Goal: Task Accomplishment & Management: Use online tool/utility

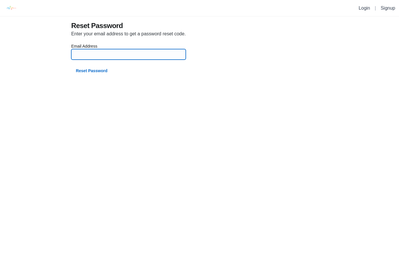
click at [161, 54] on input at bounding box center [128, 54] width 107 height 11
type input "[EMAIL_ADDRESS][DOMAIN_NAME]"
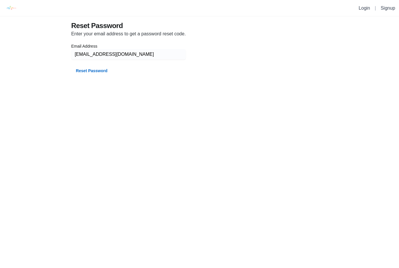
click at [99, 74] on button "Reset Password" at bounding box center [91, 70] width 41 height 11
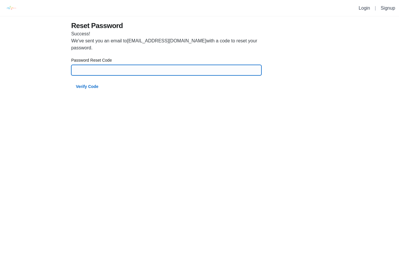
click at [133, 67] on input at bounding box center [166, 70] width 183 height 11
click at [104, 72] on input at bounding box center [166, 70] width 183 height 11
paste input "20992"
type input "20992"
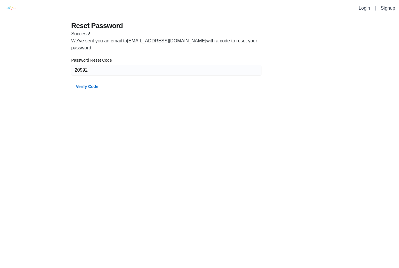
click at [97, 87] on button "Verify Code" at bounding box center [87, 86] width 32 height 11
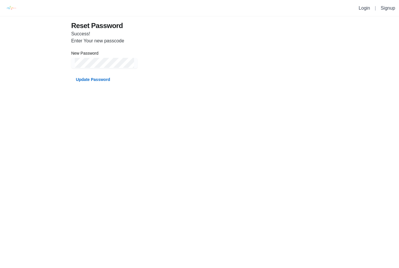
click at [103, 81] on button "Update Password" at bounding box center [93, 79] width 44 height 11
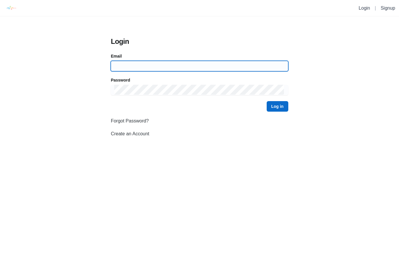
click at [216, 66] on input at bounding box center [199, 66] width 170 height 11
type input "[EMAIL_ADDRESS][DOMAIN_NAME]"
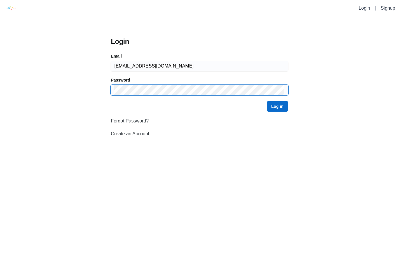
click at [277, 106] on button "Log in" at bounding box center [278, 106] width 22 height 11
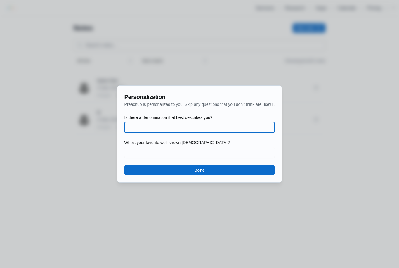
click at [249, 128] on input "Is there a denomination that best describes you?" at bounding box center [199, 127] width 143 height 11
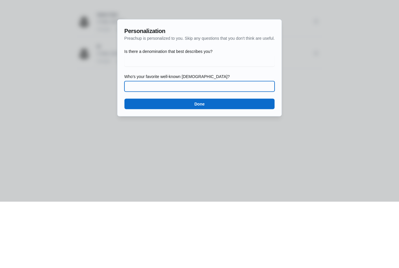
click at [229, 147] on input "Who's your favorite well-known [DEMOGRAPHIC_DATA]?" at bounding box center [199, 152] width 143 height 11
type input "[DEMOGRAPHIC_DATA]"
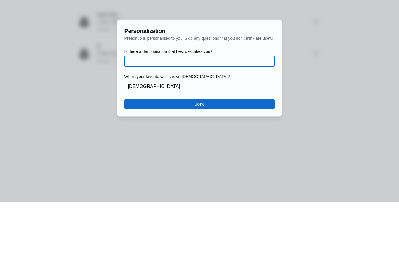
click at [202, 122] on input "Is there a denomination that best describes you?" at bounding box center [199, 127] width 143 height 11
type input "Follower of [DEMOGRAPHIC_DATA]"
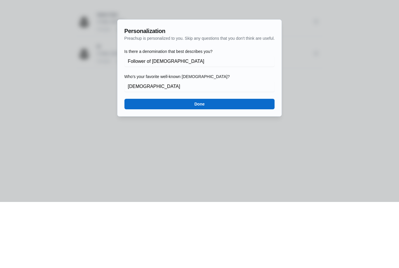
click at [227, 165] on button "Done" at bounding box center [199, 170] width 150 height 11
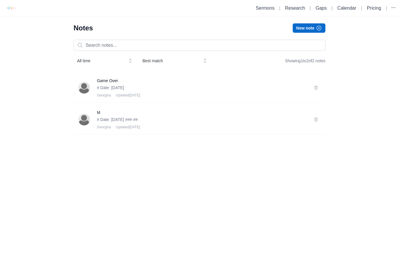
click at [183, 93] on div "[PERSON_NAME] Updated [DATE]" at bounding box center [202, 95] width 210 height 5
click at [119, 88] on p "# Date: [DATE]" at bounding box center [202, 88] width 210 height 6
click at [112, 88] on p "# Date: [DATE]" at bounding box center [202, 88] width 210 height 6
click at [136, 127] on span "Updated [DATE]" at bounding box center [128, 127] width 24 height 5
click at [141, 119] on p "# Date: [DATE] ### ##" at bounding box center [202, 120] width 210 height 6
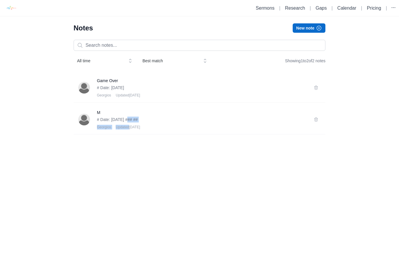
click at [145, 141] on html "Sermons | Research | Gaps | Calendar | Pricing | Notes New note All time Best m…" at bounding box center [199, 70] width 399 height 141
click at [170, 90] on p "# Date: [DATE]" at bounding box center [202, 88] width 210 height 6
click at [86, 86] on img at bounding box center [84, 88] width 12 height 12
click at [81, 92] on img at bounding box center [84, 88] width 12 height 12
click at [95, 90] on div at bounding box center [87, 88] width 19 height 12
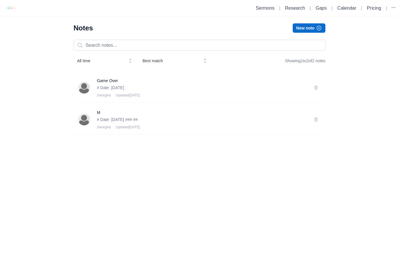
click at [121, 90] on p "# Date: [DATE]" at bounding box center [202, 88] width 210 height 6
click at [121, 89] on p "# Date: [DATE]" at bounding box center [202, 88] width 210 height 6
click at [137, 90] on p "# Date: [DATE]" at bounding box center [202, 88] width 210 height 6
click at [264, 9] on link "Sermons" at bounding box center [265, 8] width 19 height 5
click at [266, 10] on link "Sermons" at bounding box center [265, 8] width 19 height 5
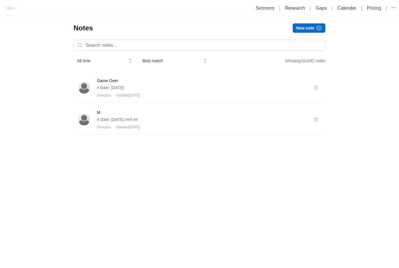
click at [300, 8] on link "Research" at bounding box center [295, 8] width 20 height 5
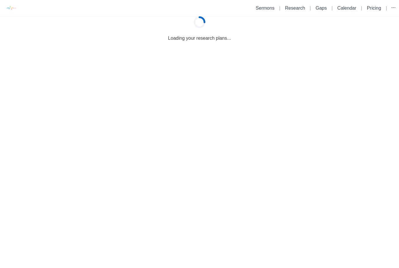
click at [324, 7] on link "Gaps" at bounding box center [320, 8] width 11 height 5
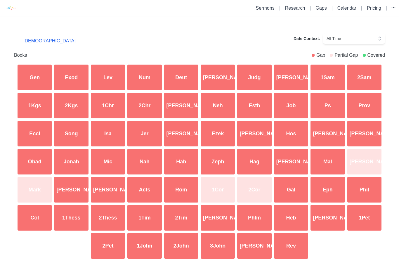
click at [42, 75] on div "Gen" at bounding box center [34, 77] width 37 height 28
click at [38, 77] on div "Gen" at bounding box center [34, 77] width 37 height 28
click at [41, 77] on div "Gen" at bounding box center [34, 77] width 37 height 28
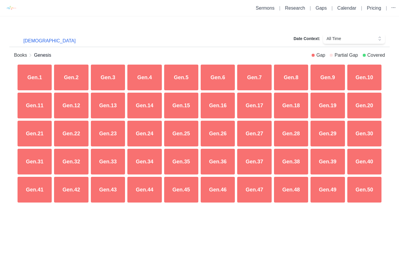
click at [39, 79] on div "Gen.1" at bounding box center [34, 77] width 37 height 28
click at [35, 83] on div "Gen.1" at bounding box center [34, 77] width 37 height 28
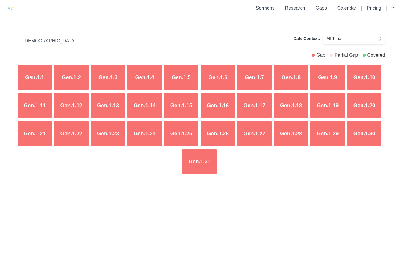
click at [37, 83] on div "Gen.1.1" at bounding box center [34, 77] width 37 height 28
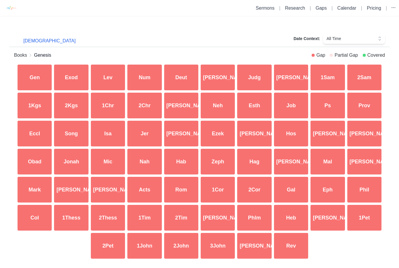
click at [348, 57] on div "Partial Gap" at bounding box center [345, 55] width 23 height 7
click at [381, 56] on div "Covered" at bounding box center [376, 55] width 18 height 7
click at [374, 79] on div "2Sam" at bounding box center [364, 77] width 37 height 28
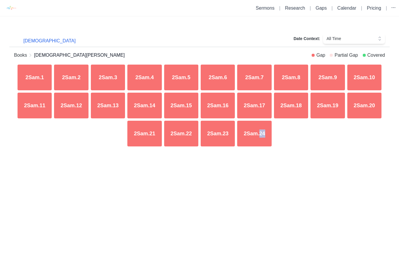
click at [253, 163] on div "[DEMOGRAPHIC_DATA] Date Context: All Time Books 2 [PERSON_NAME] Gap Partial Gap…" at bounding box center [199, 89] width 399 height 147
click at [348, 7] on link "Calendar" at bounding box center [346, 8] width 19 height 5
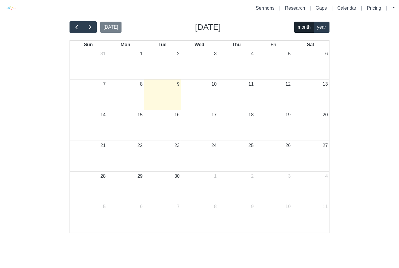
click at [375, 8] on link "Pricing" at bounding box center [374, 8] width 14 height 5
